Goal: Information Seeking & Learning: Get advice/opinions

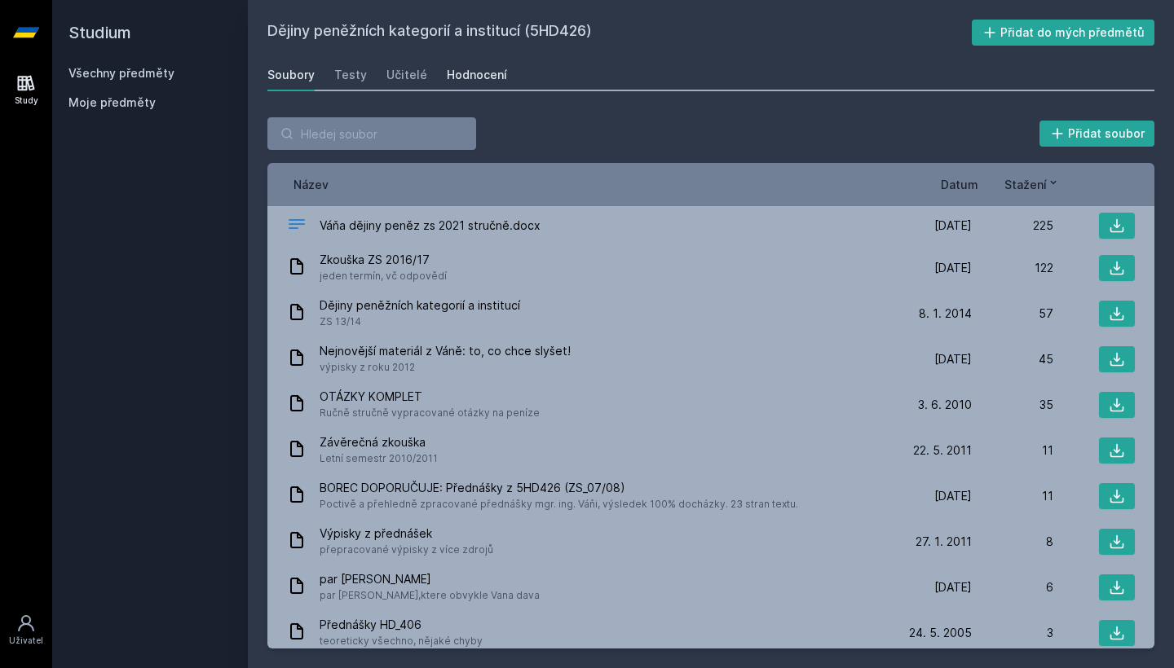
click at [473, 71] on div "Hodnocení" at bounding box center [477, 75] width 60 height 16
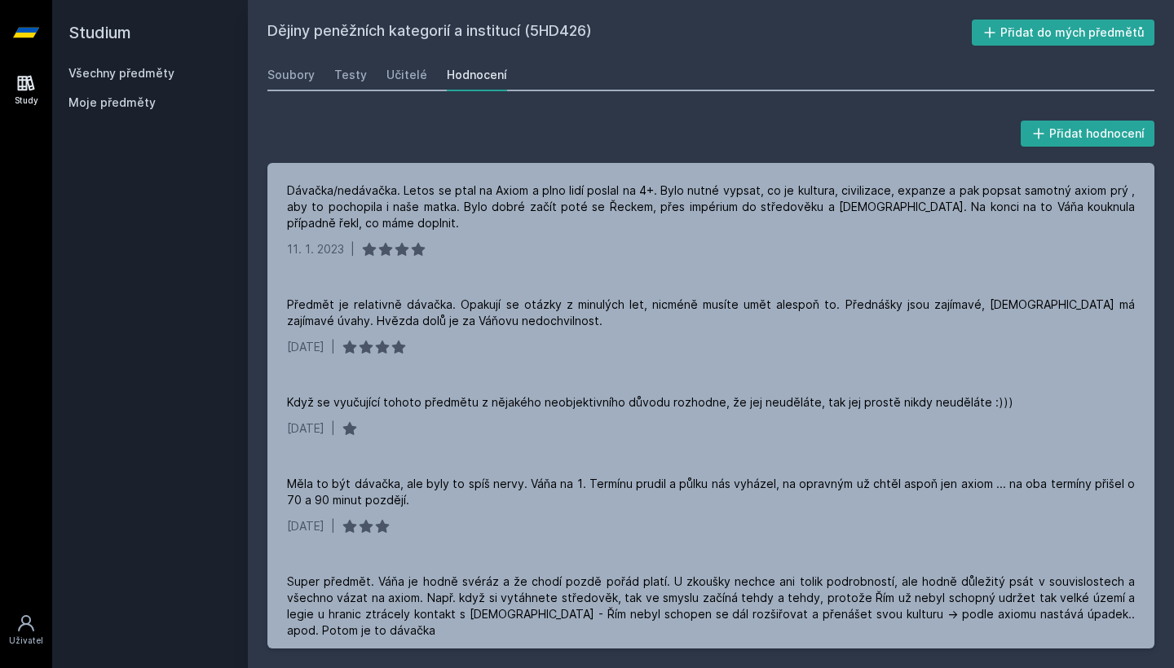
click at [114, 72] on link "Všechny předměty" at bounding box center [121, 73] width 106 height 14
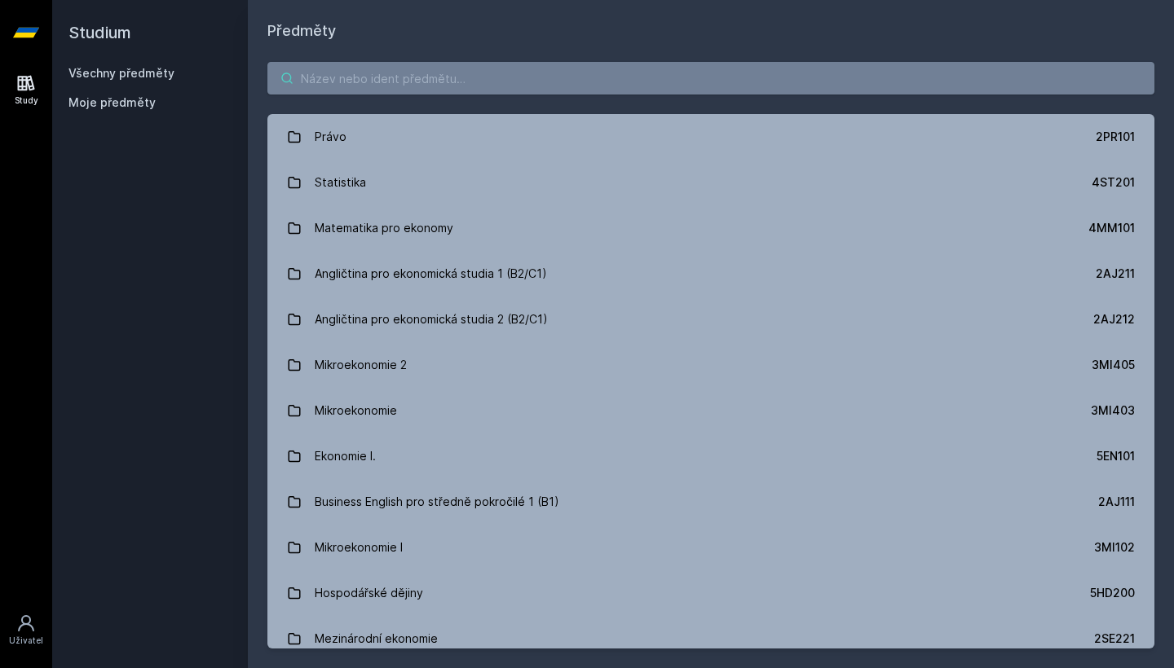
click at [443, 67] on input "search" at bounding box center [710, 78] width 887 height 33
click at [445, 39] on h1 "Předměty" at bounding box center [710, 31] width 887 height 23
click at [271, 25] on h1 "Předměty" at bounding box center [710, 31] width 887 height 23
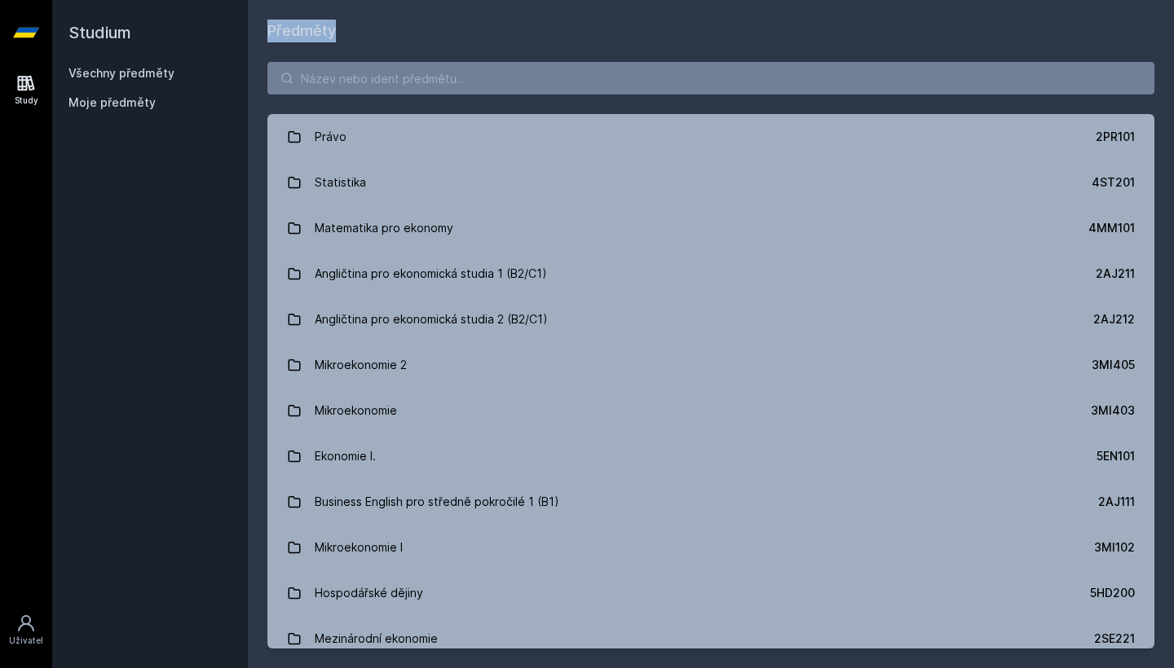
click at [323, 24] on h1 "Předměty" at bounding box center [710, 31] width 887 height 23
drag, startPoint x: 333, startPoint y: 29, endPoint x: 268, endPoint y: 32, distance: 64.4
click at [268, 32] on h1 "Předměty" at bounding box center [710, 31] width 887 height 23
drag, startPoint x: 268, startPoint y: 32, endPoint x: 337, endPoint y: 26, distance: 69.5
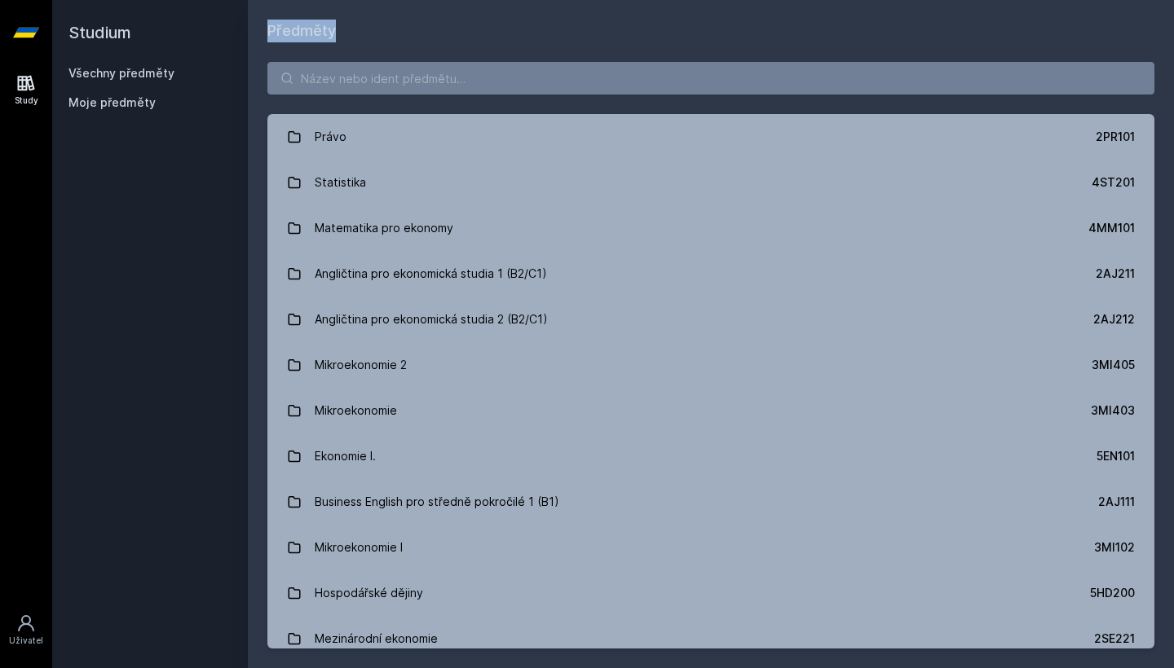
click at [337, 26] on h1 "Předměty" at bounding box center [710, 31] width 887 height 23
click at [326, 26] on h1 "Předměty" at bounding box center [710, 31] width 887 height 23
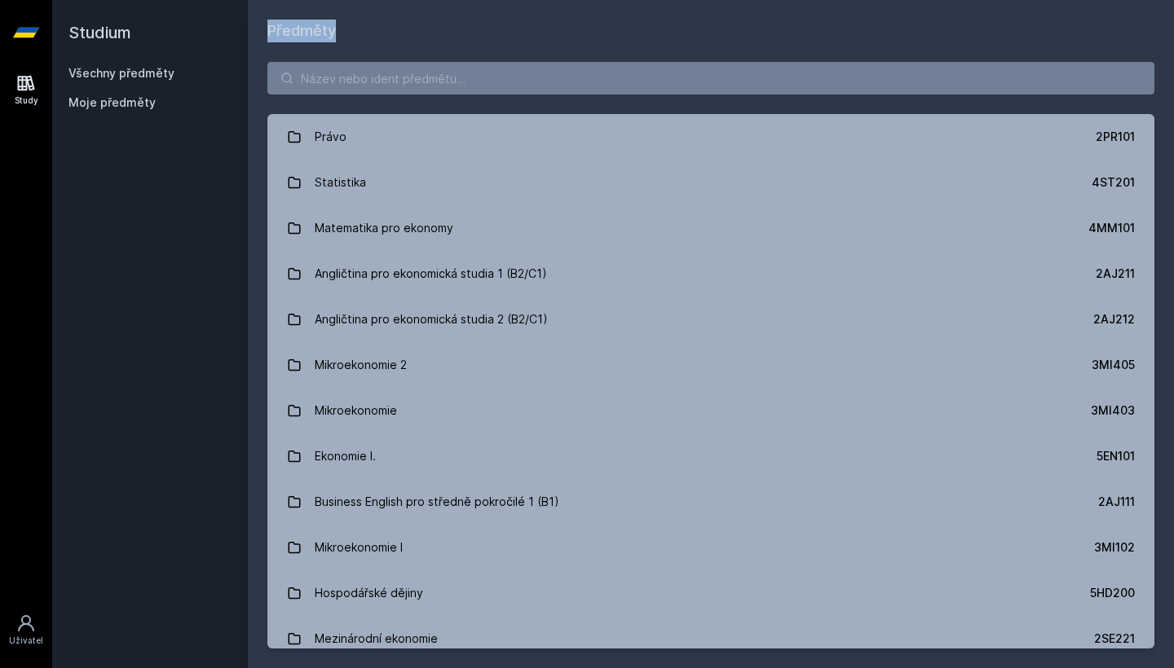
click at [337, 27] on h1 "Předměty" at bounding box center [710, 31] width 887 height 23
click at [314, 29] on h1 "Předměty" at bounding box center [710, 31] width 887 height 23
click at [333, 29] on h1 "Předměty" at bounding box center [710, 31] width 887 height 23
drag, startPoint x: 334, startPoint y: 29, endPoint x: 271, endPoint y: 31, distance: 62.8
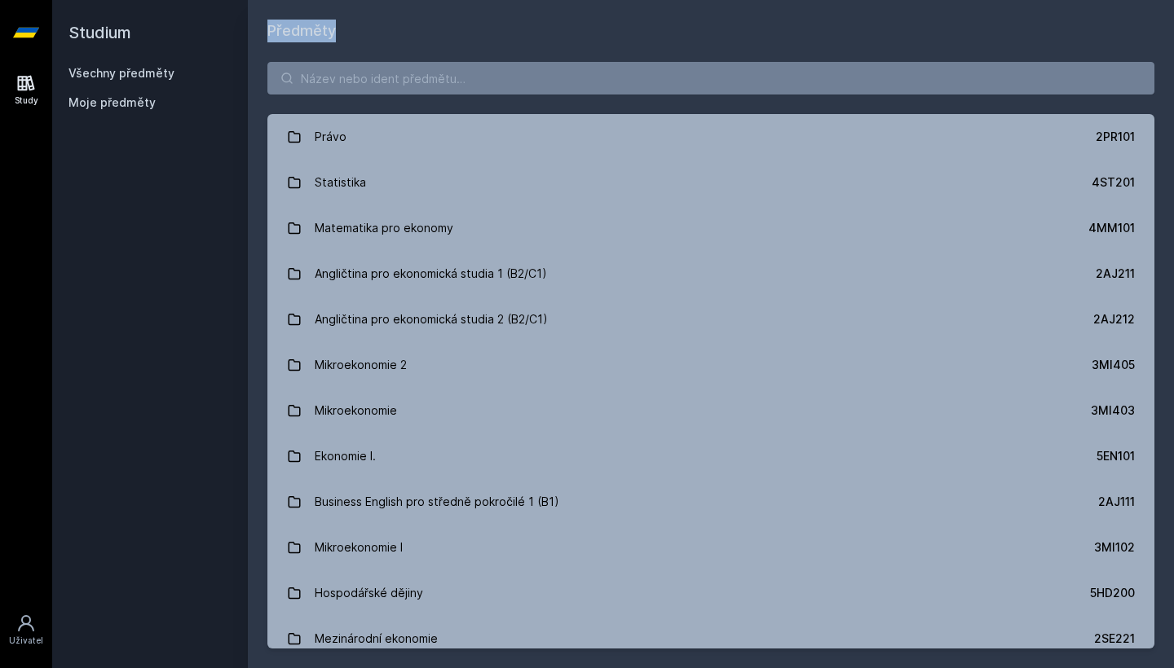
click at [271, 31] on h1 "Předměty" at bounding box center [710, 31] width 887 height 23
click at [279, 30] on h1 "Předměty" at bounding box center [710, 31] width 887 height 23
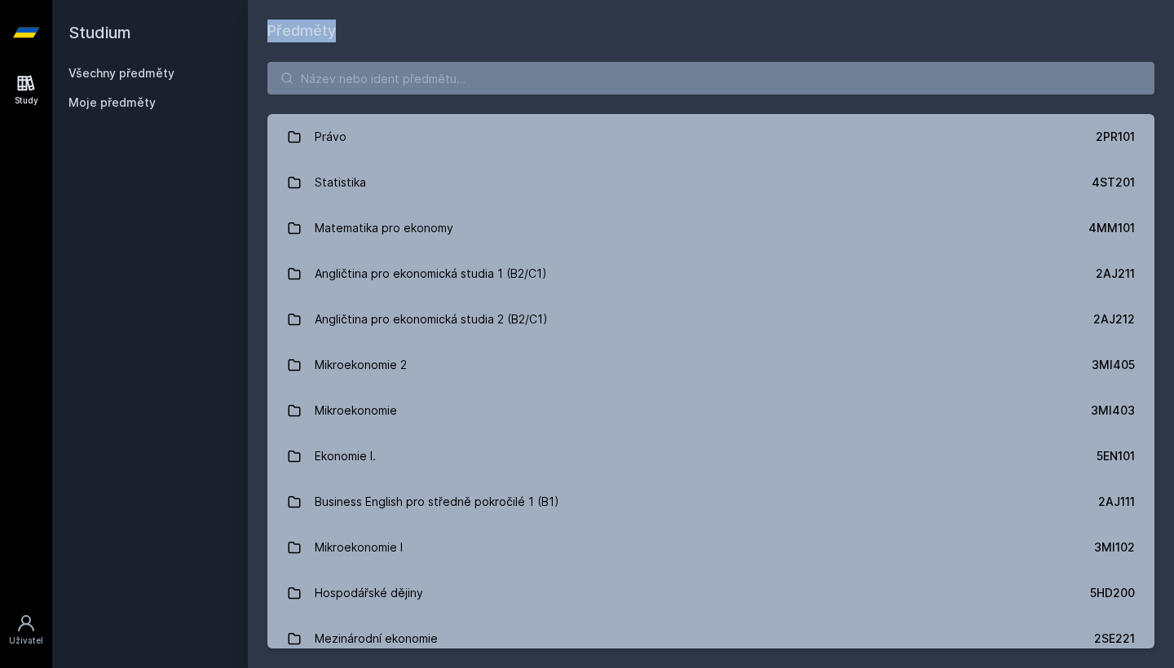
click at [279, 30] on h1 "Předměty" at bounding box center [710, 31] width 887 height 23
click at [799, 28] on h1 "Předměty" at bounding box center [710, 31] width 887 height 23
click at [583, 81] on input "search" at bounding box center [710, 78] width 887 height 33
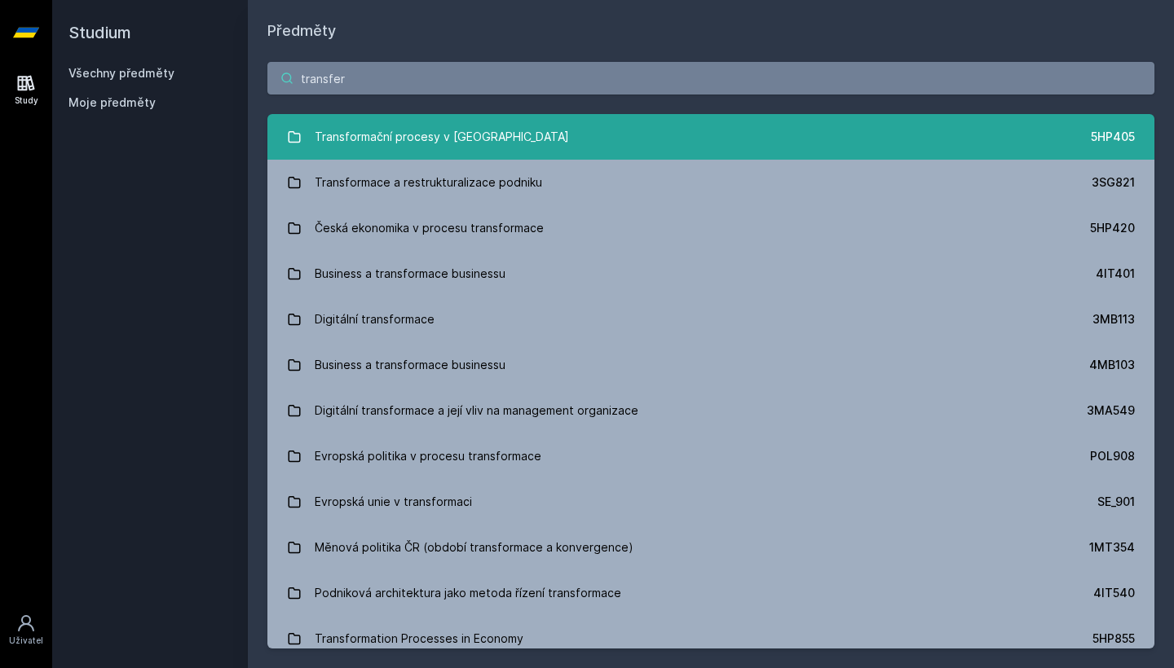
type input "transfer"
click at [585, 131] on link "Transformační procesy v [GEOGRAPHIC_DATA] 5HP405" at bounding box center [710, 137] width 887 height 46
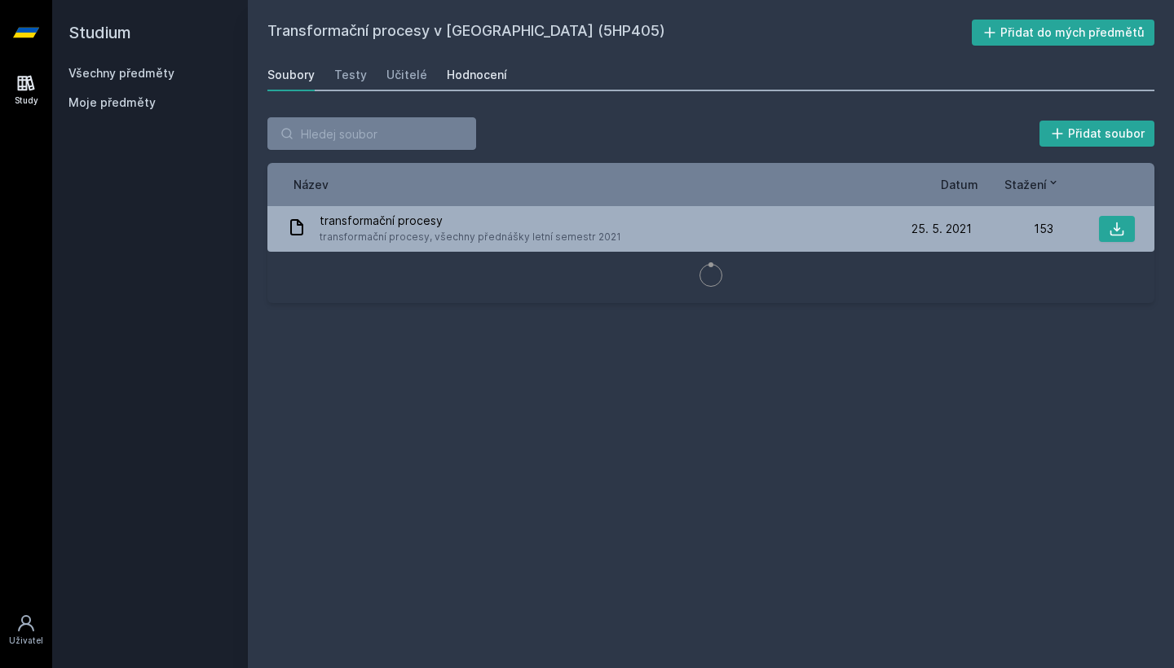
click at [457, 71] on div "Hodnocení" at bounding box center [477, 75] width 60 height 16
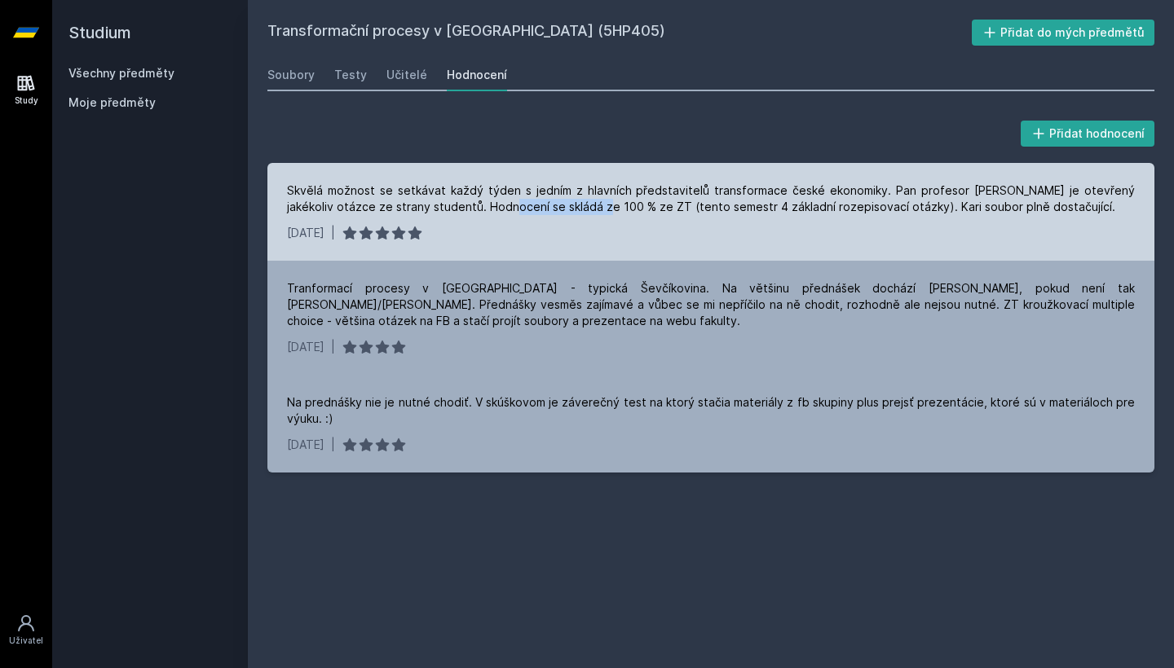
drag, startPoint x: 450, startPoint y: 209, endPoint x: 545, endPoint y: 202, distance: 95.6
click at [545, 202] on div "Skvělá možnost se setkávat každý týden s jedním z hlavních představitelů transf…" at bounding box center [711, 199] width 848 height 33
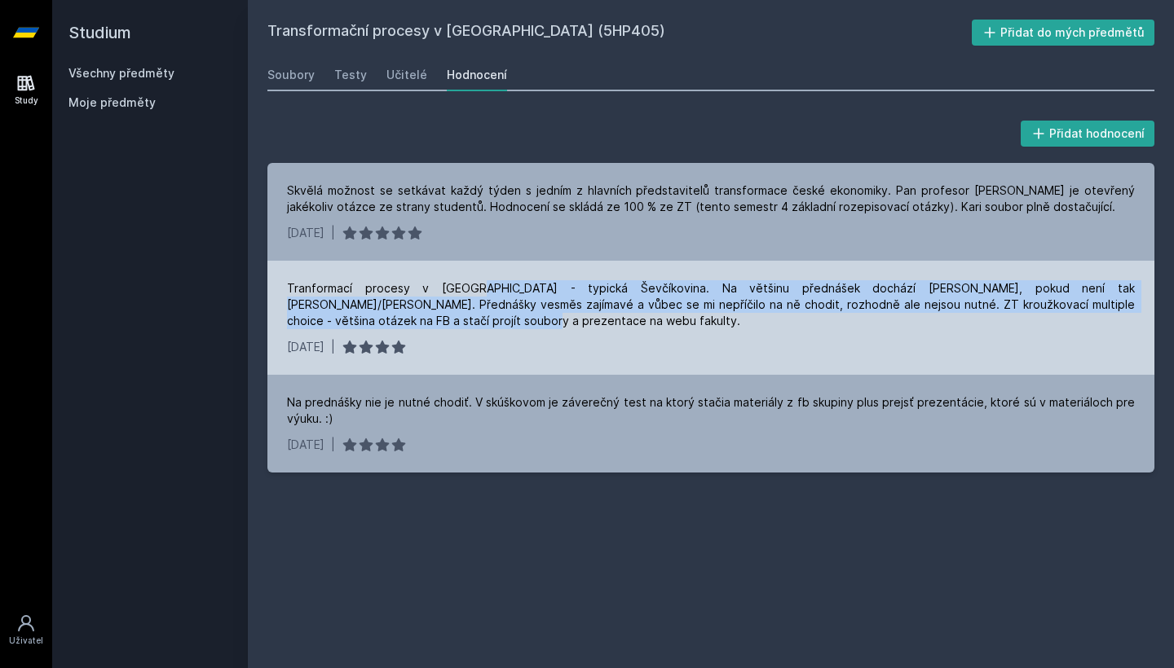
drag, startPoint x: 449, startPoint y: 284, endPoint x: 486, endPoint y: 317, distance: 49.1
click at [486, 317] on div "Tranformací procesy v [GEOGRAPHIC_DATA] - typická Ševčíkovina. Na většinu předn…" at bounding box center [711, 304] width 848 height 49
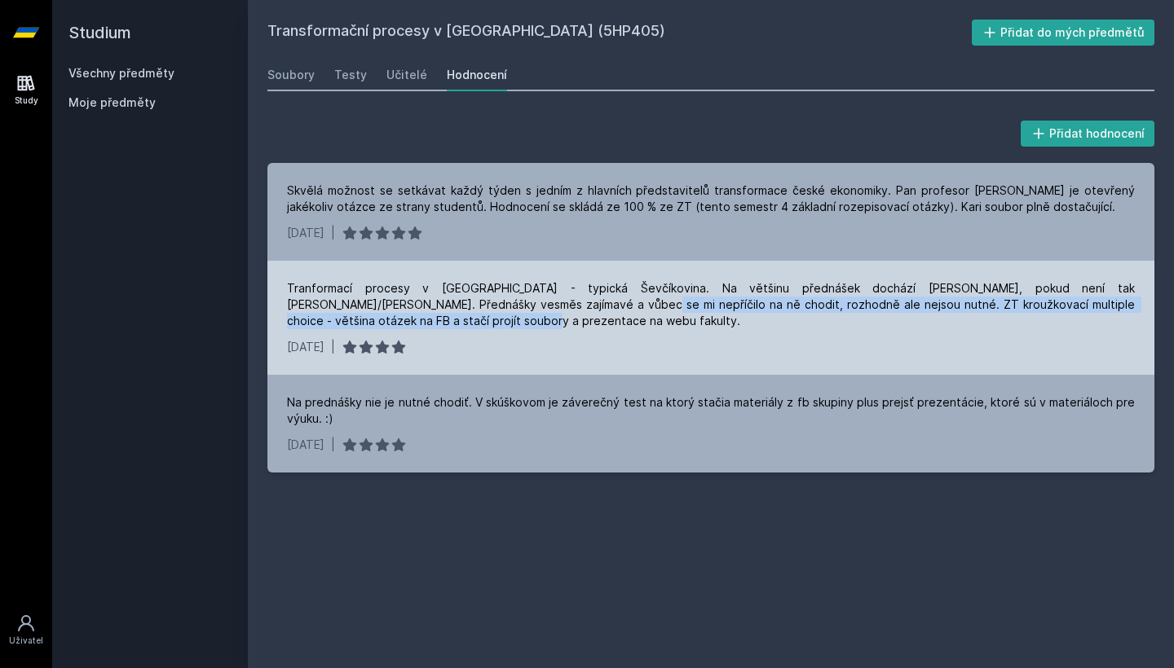
drag, startPoint x: 486, startPoint y: 317, endPoint x: 479, endPoint y: 304, distance: 14.6
click at [479, 304] on div "Tranformací procesy v [GEOGRAPHIC_DATA] - typická Ševčíkovina. Na většinu předn…" at bounding box center [711, 304] width 848 height 49
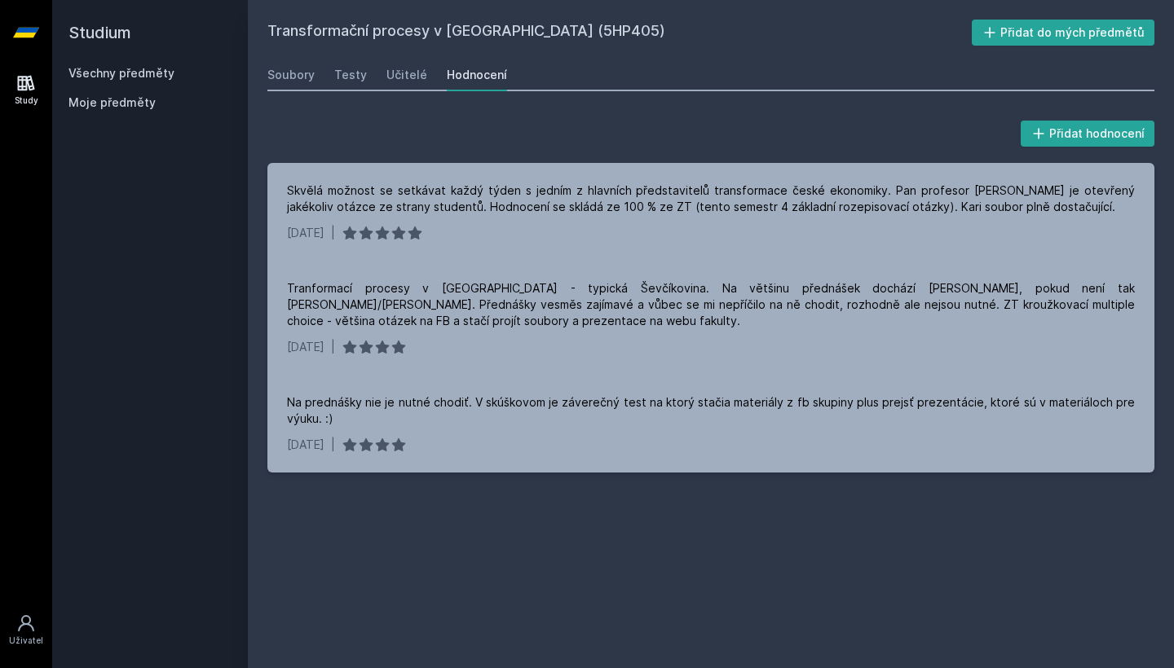
click at [121, 78] on link "Všechny předměty" at bounding box center [121, 73] width 106 height 14
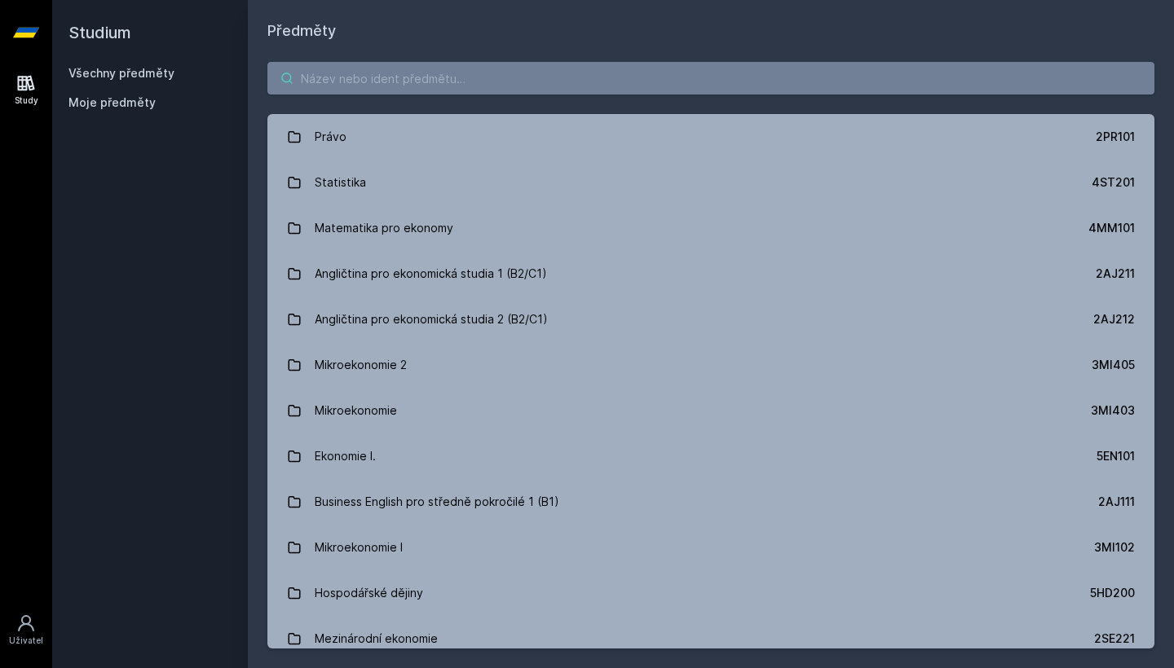
click at [372, 66] on input "search" at bounding box center [710, 78] width 887 height 33
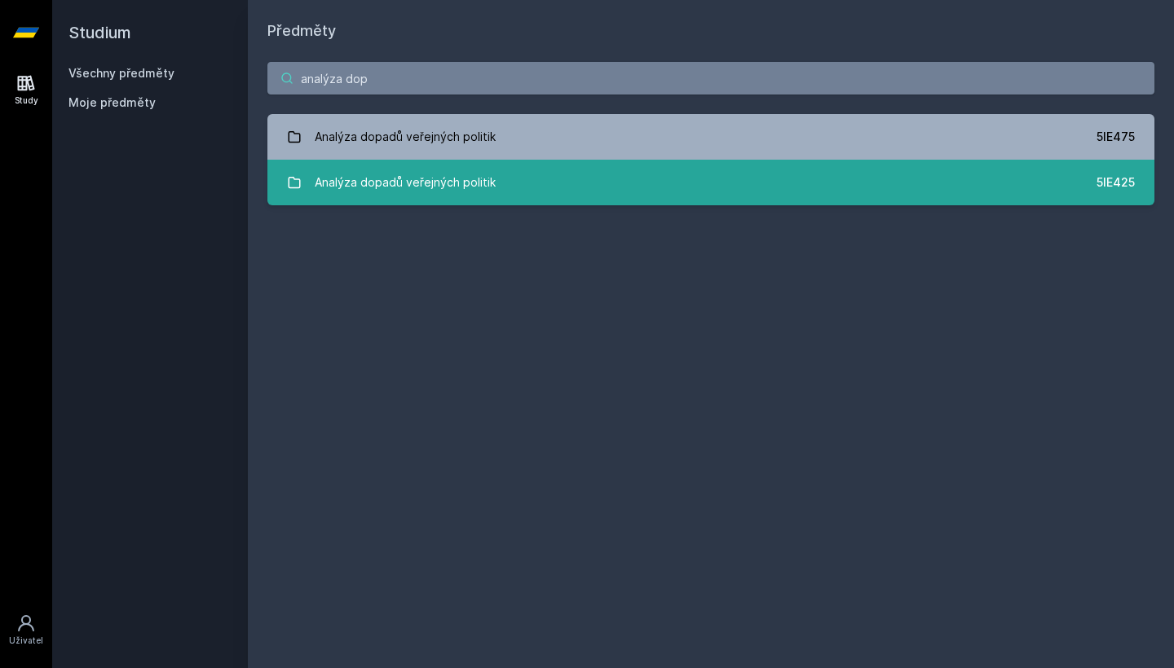
type input "analýza dop"
click at [434, 173] on div "Analýza dopadů veřejných politik" at bounding box center [405, 182] width 181 height 33
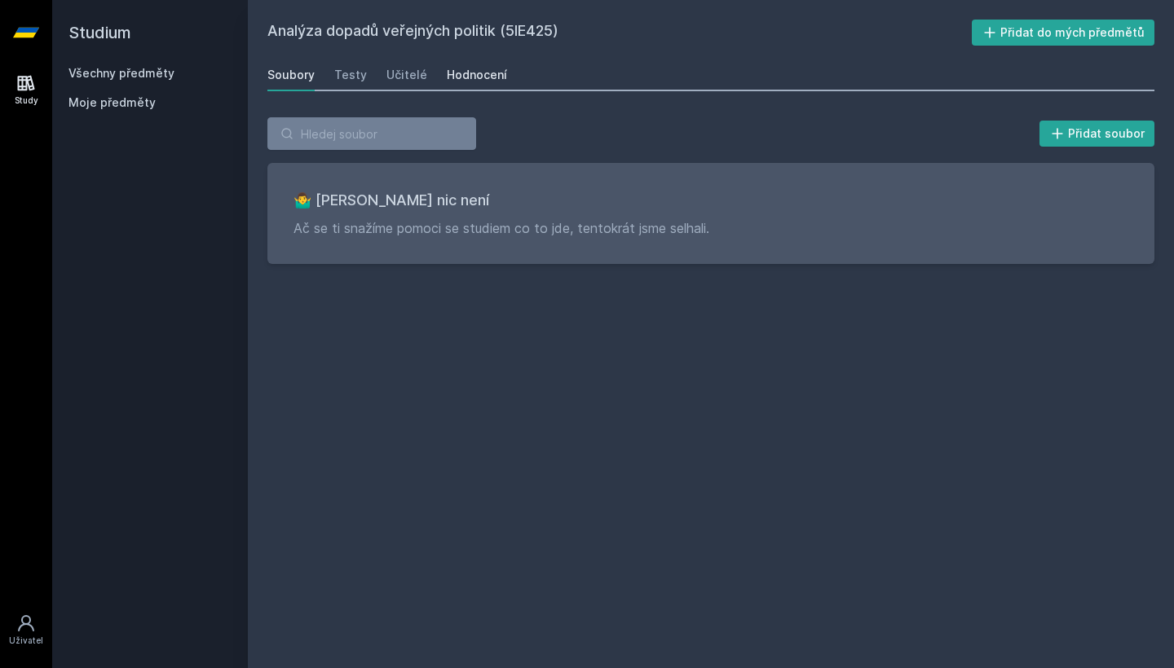
click at [488, 80] on div "Hodnocení" at bounding box center [477, 75] width 60 height 16
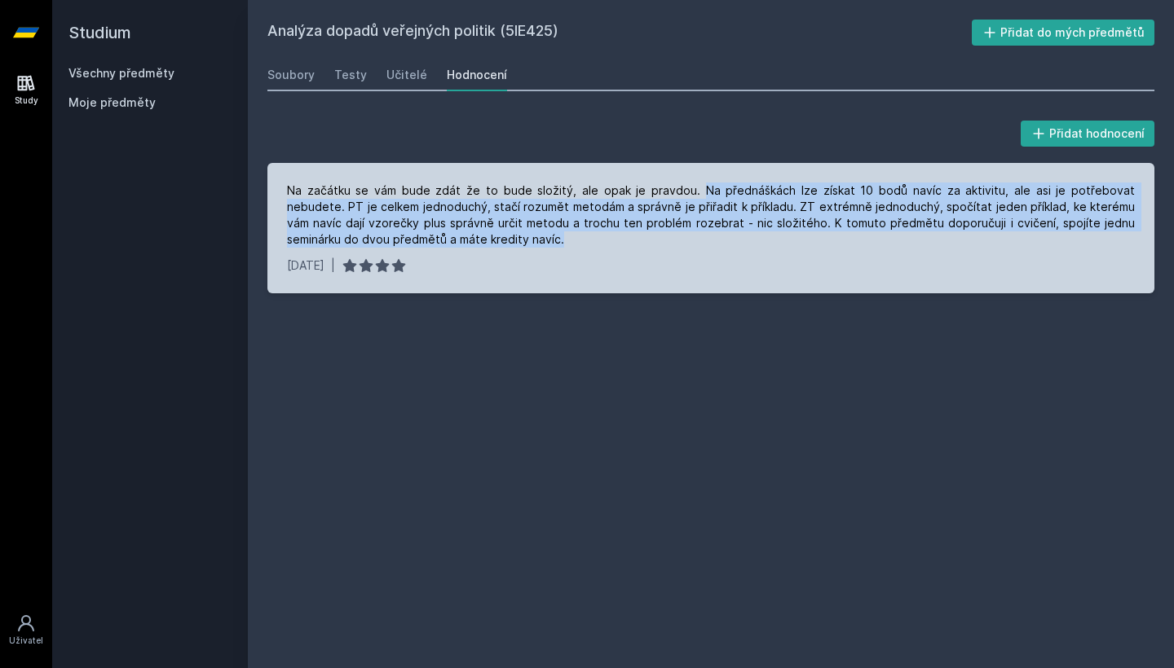
drag, startPoint x: 667, startPoint y: 187, endPoint x: 662, endPoint y: 238, distance: 50.8
click at [662, 238] on div "Na začátku se vám bude zdát že to bude složitý, ale opak je pravdou. Na přednáš…" at bounding box center [711, 215] width 848 height 65
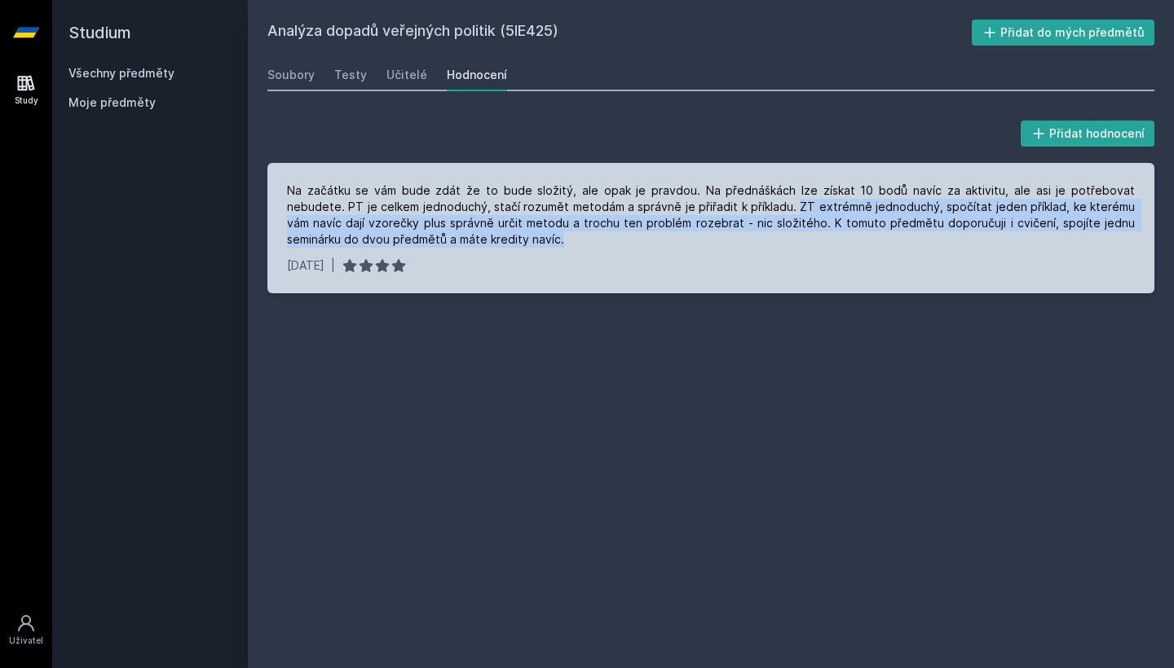
drag, startPoint x: 662, startPoint y: 238, endPoint x: 720, endPoint y: 205, distance: 66.4
click at [720, 205] on div "Na začátku se vám bude zdát že to bude složitý, ale opak je pravdou. Na přednáš…" at bounding box center [711, 215] width 848 height 65
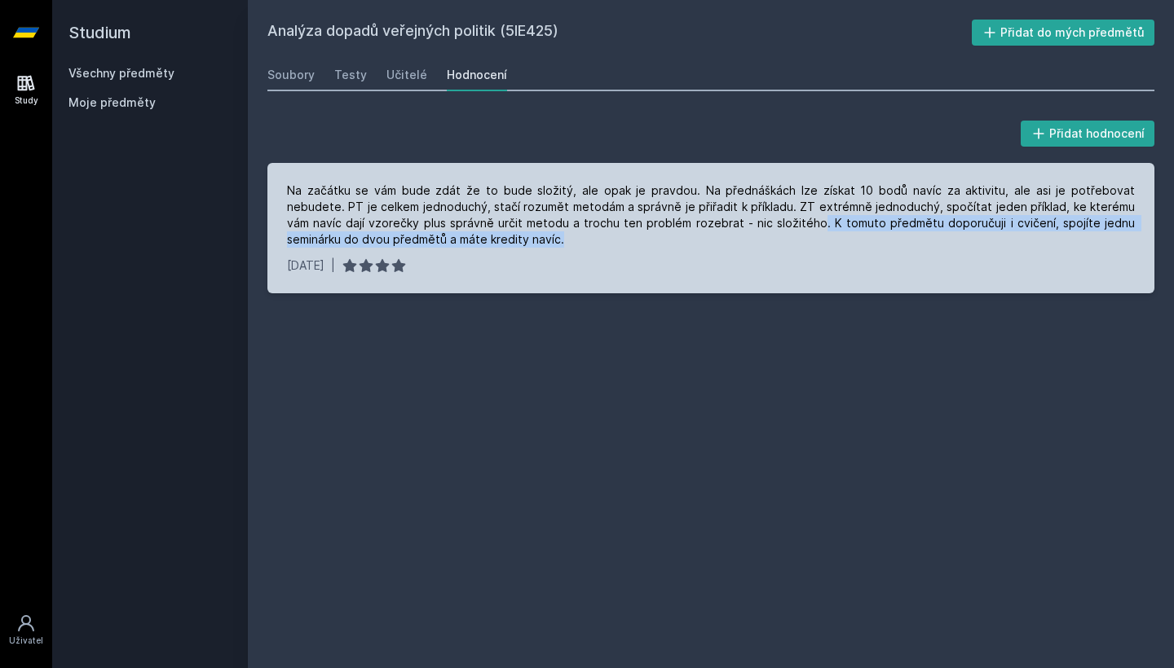
drag, startPoint x: 729, startPoint y: 218, endPoint x: 729, endPoint y: 240, distance: 22.0
click at [729, 240] on div "Na začátku se vám bude zdát že to bude složitý, ale opak je pravdou. Na přednáš…" at bounding box center [711, 215] width 848 height 65
click at [731, 241] on div "Na začátku se vám bude zdát že to bude složitý, ale opak je pravdou. Na přednáš…" at bounding box center [711, 215] width 848 height 65
click at [741, 228] on div "Na začátku se vám bude zdát že to bude složitý, ale opak je pravdou. Na přednáš…" at bounding box center [711, 215] width 848 height 65
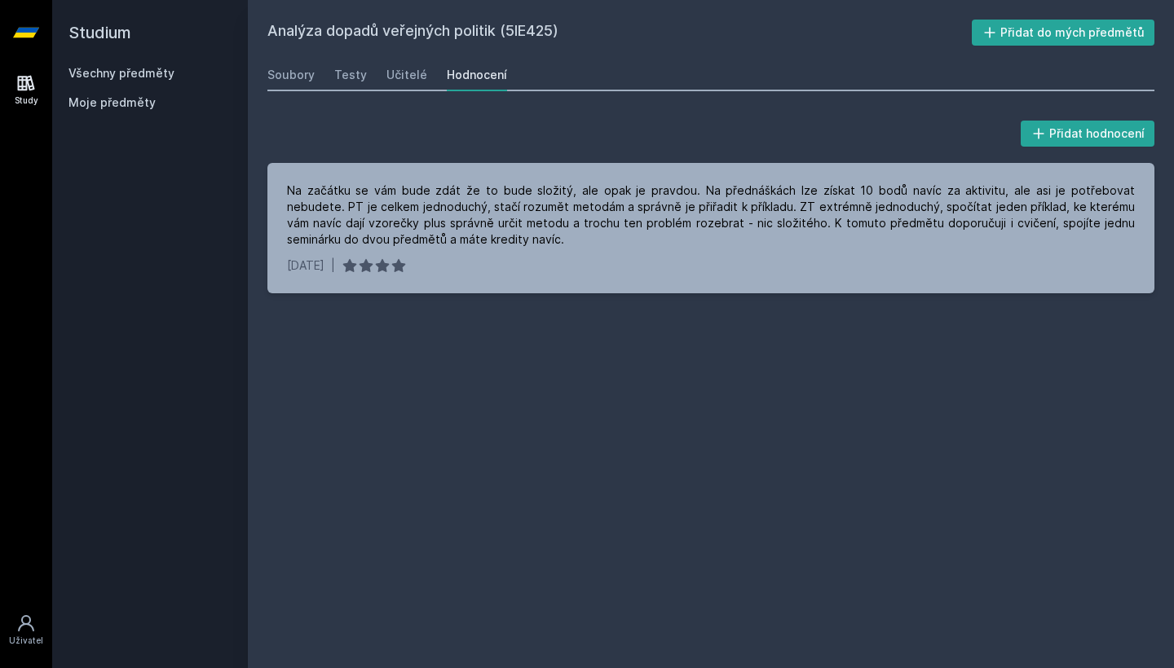
click at [98, 78] on link "Všechny předměty" at bounding box center [121, 73] width 106 height 14
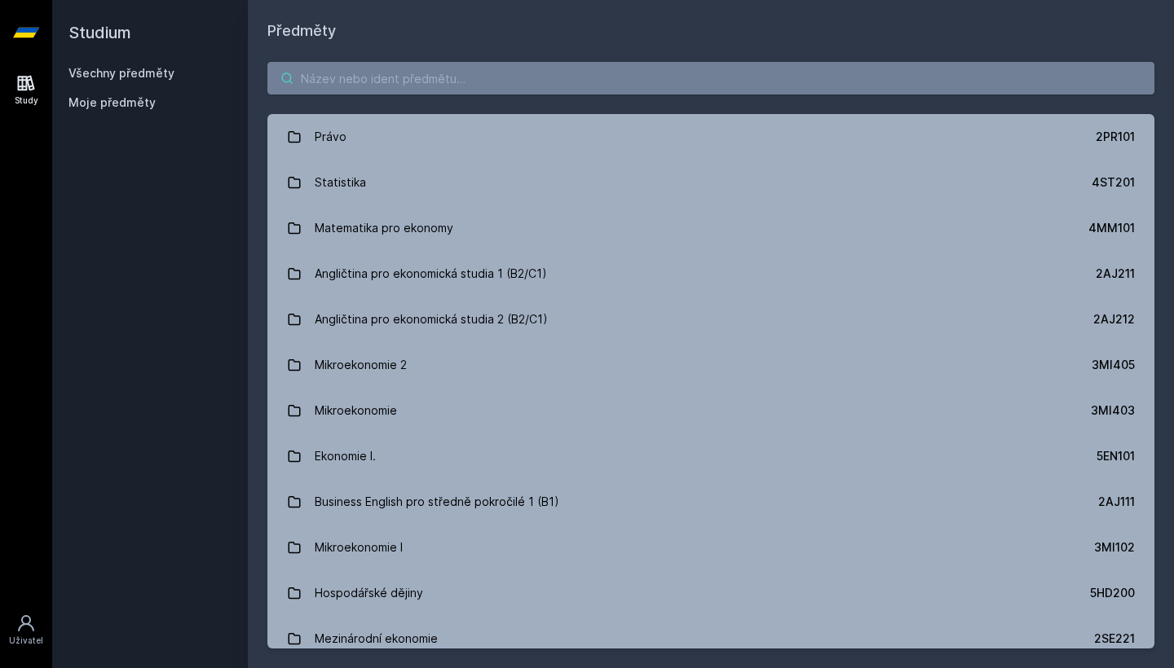
click at [440, 87] on input "search" at bounding box center [710, 78] width 887 height 33
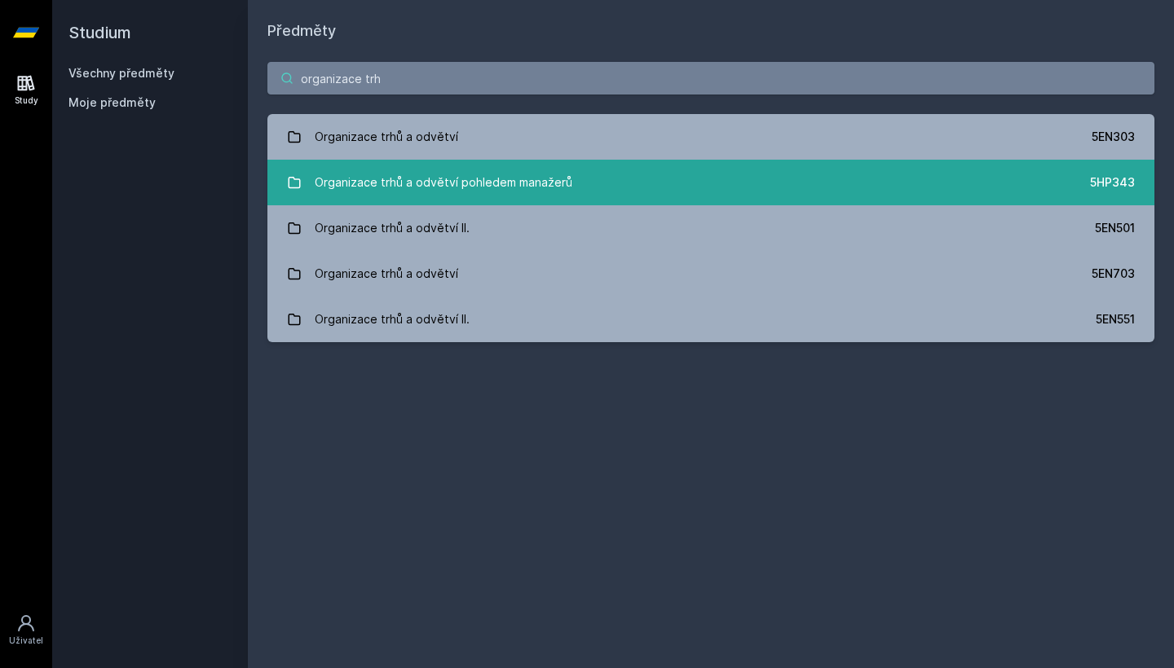
type input "organizace trh"
click at [495, 174] on div "Organizace trhů a odvětví pohledem manažerů" at bounding box center [444, 182] width 258 height 33
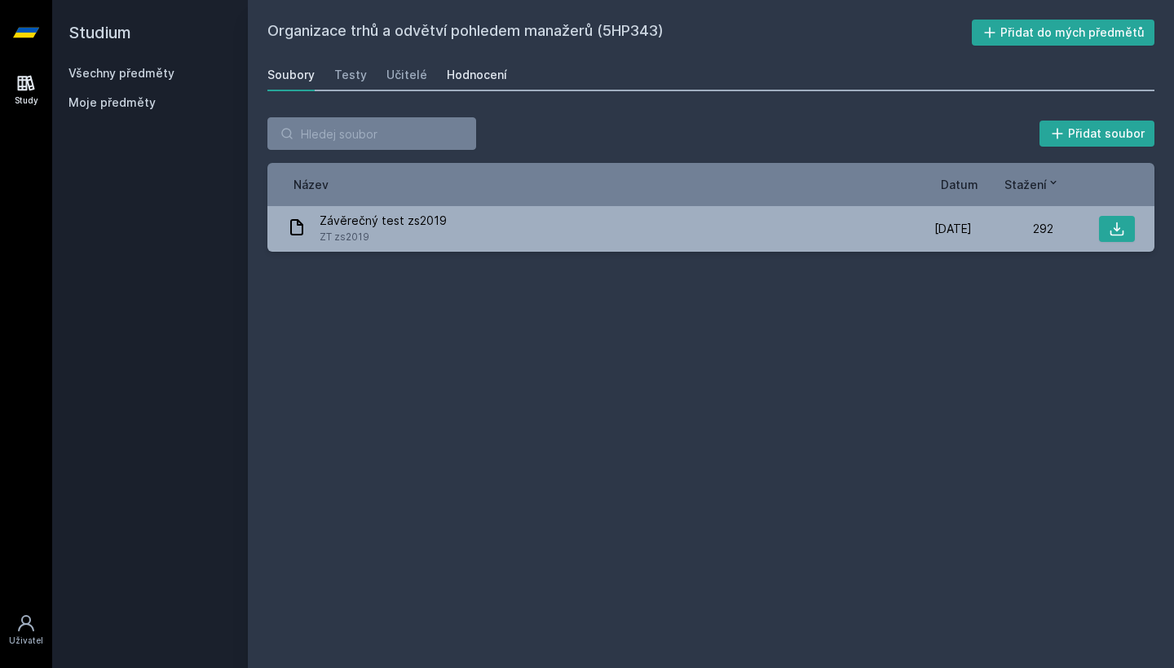
click at [484, 73] on div "Hodnocení" at bounding box center [477, 75] width 60 height 16
